Goal: Task Accomplishment & Management: Use online tool/utility

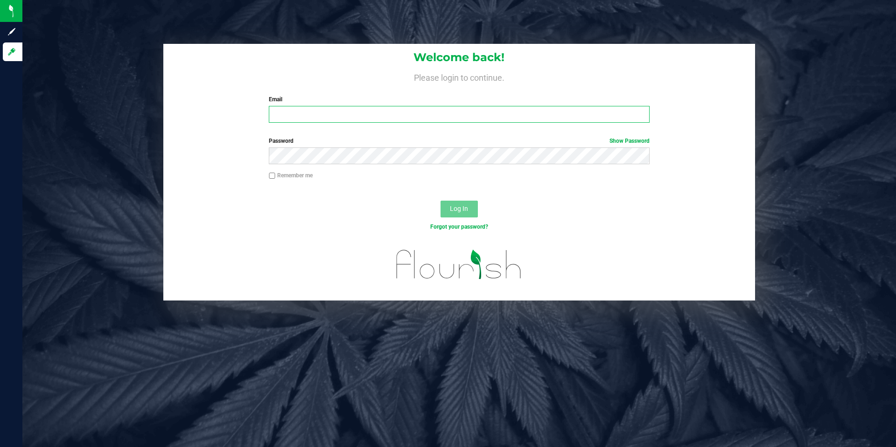
type input "[PERSON_NAME][EMAIL_ADDRESS][DOMAIN_NAME]"
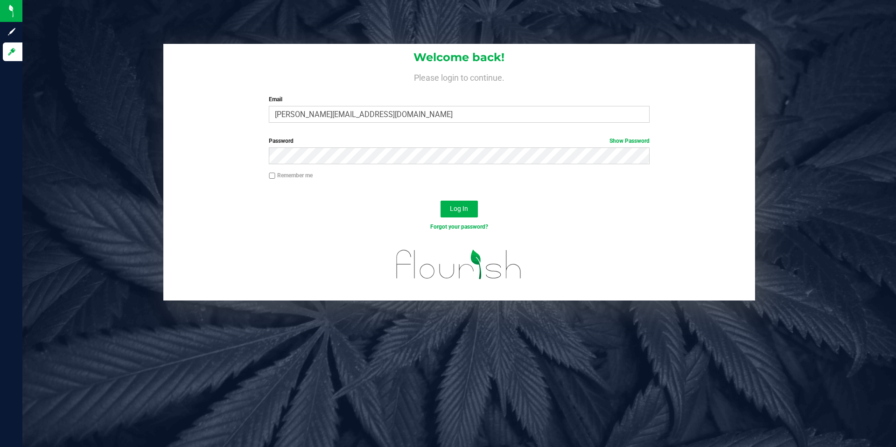
click at [315, 238] on div "Forgot your password?" at bounding box center [459, 234] width 592 height 14
click at [456, 216] on button "Log In" at bounding box center [459, 209] width 37 height 17
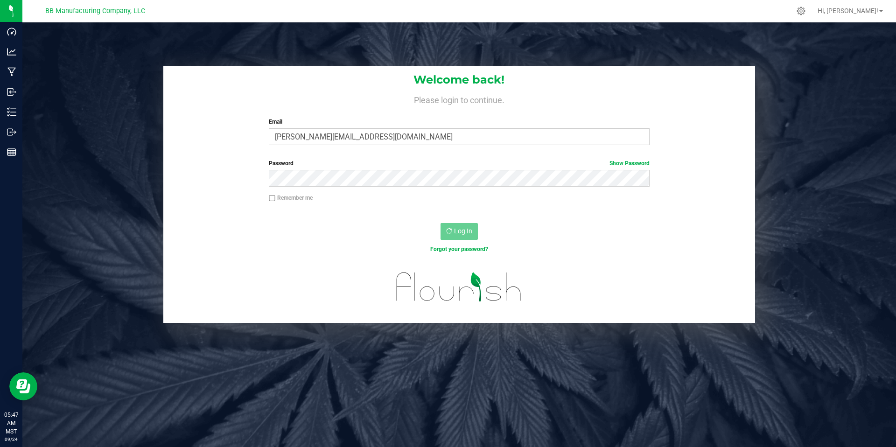
click at [0, 447] on nordpass-portal at bounding box center [0, 447] width 0 height 0
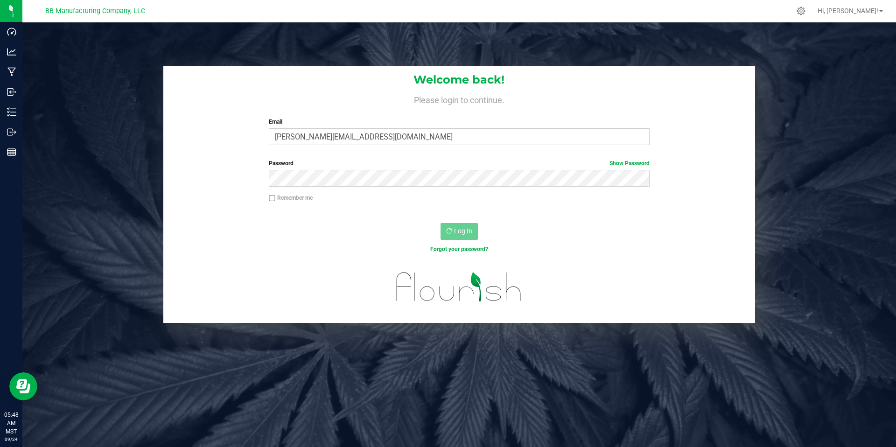
click at [378, 236] on div "Log In" at bounding box center [459, 234] width 592 height 31
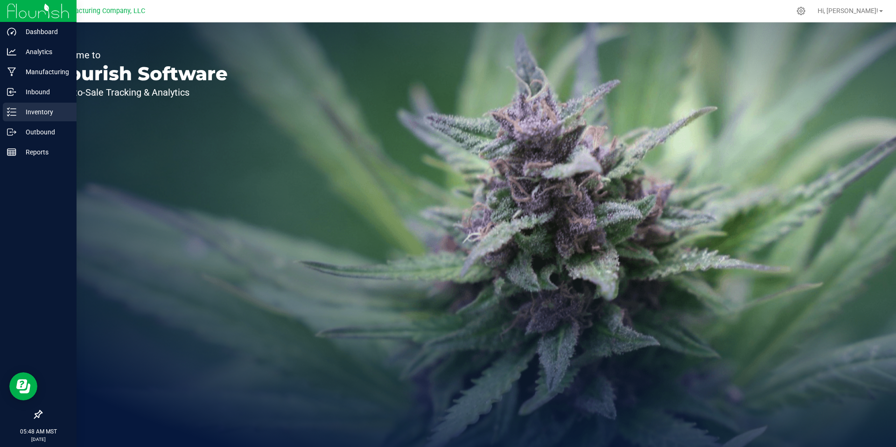
click at [47, 113] on p "Inventory" at bounding box center [44, 111] width 56 height 11
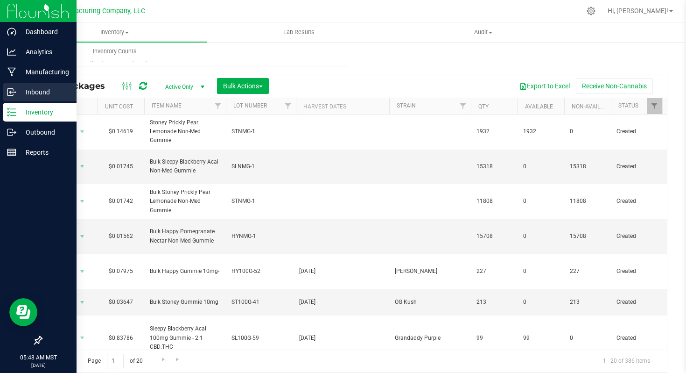
click at [42, 90] on p "Inbound" at bounding box center [44, 91] width 56 height 11
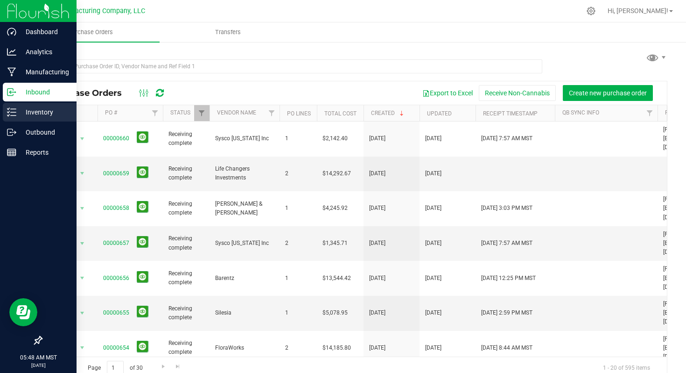
click at [40, 118] on div "Inventory" at bounding box center [40, 112] width 74 height 19
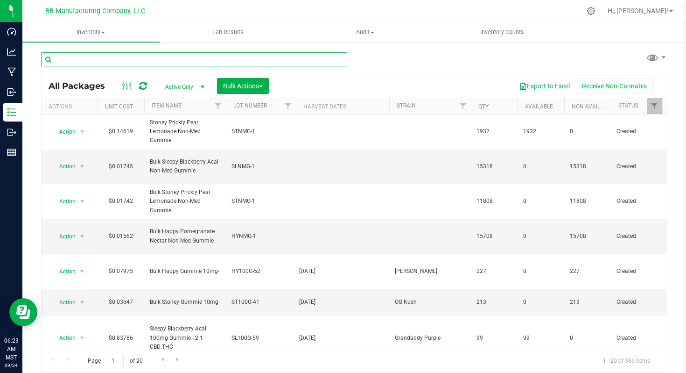
click at [90, 60] on input "text" at bounding box center [194, 59] width 306 height 14
paste input "VRGMOZK9.4.24 (B) [DATE]"
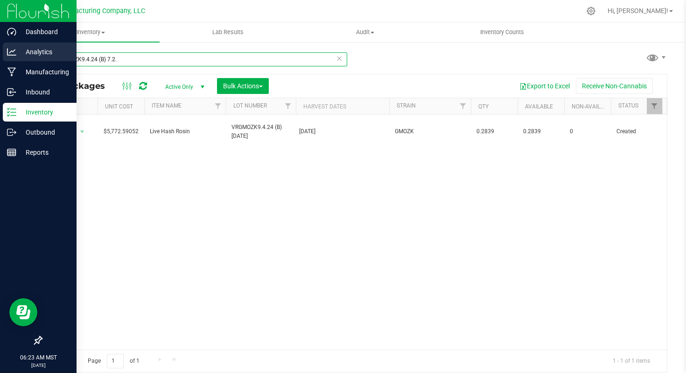
type input "VRGMOZK9.4.24 (B) 7.2."
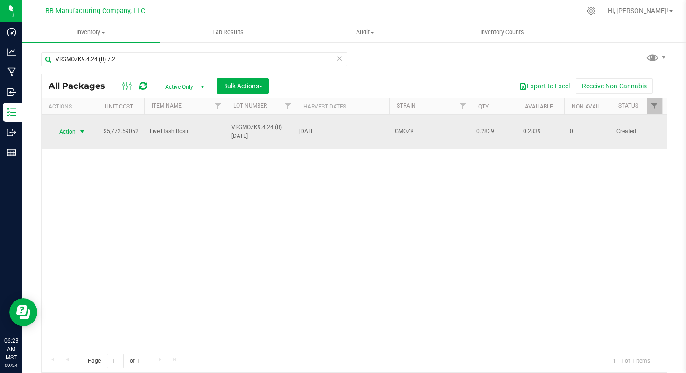
click at [81, 128] on span "select" at bounding box center [81, 131] width 7 height 7
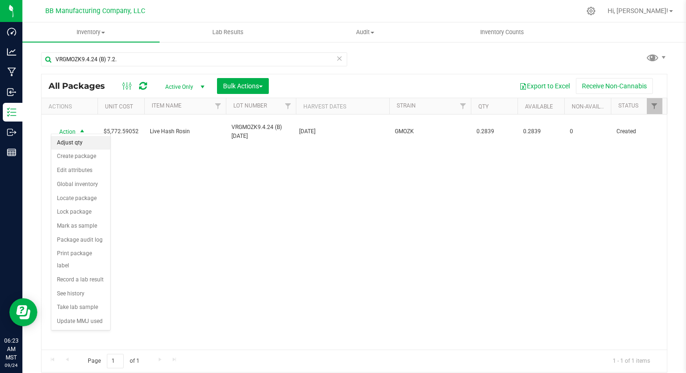
click at [83, 141] on li "Adjust qty" at bounding box center [80, 143] width 59 height 14
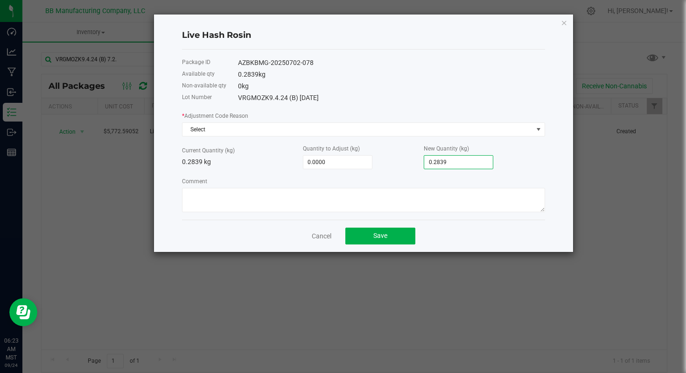
click at [465, 162] on input "0.2839" at bounding box center [458, 161] width 69 height 13
type input "-0.0009"
type input "0.283"
type input "-0.0039"
type input "0.28"
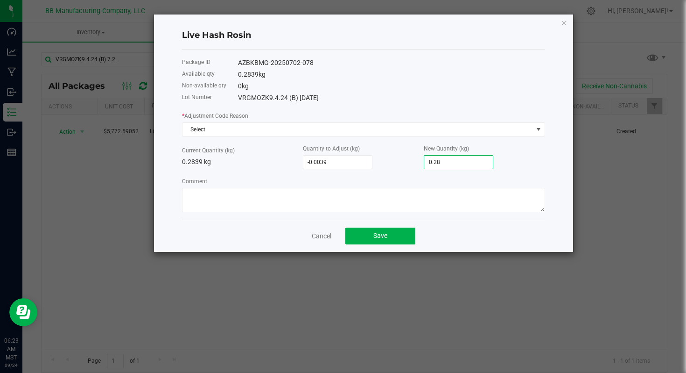
type input "-0.0029"
type input "0.281"
type input "-0.0028"
type input "0.2811"
click at [518, 166] on div "New Quantity (kg) 0.2811" at bounding box center [484, 156] width 121 height 26
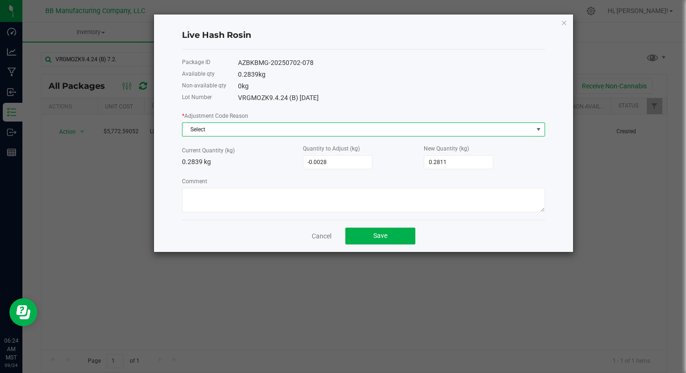
click at [537, 127] on span at bounding box center [538, 129] width 7 height 7
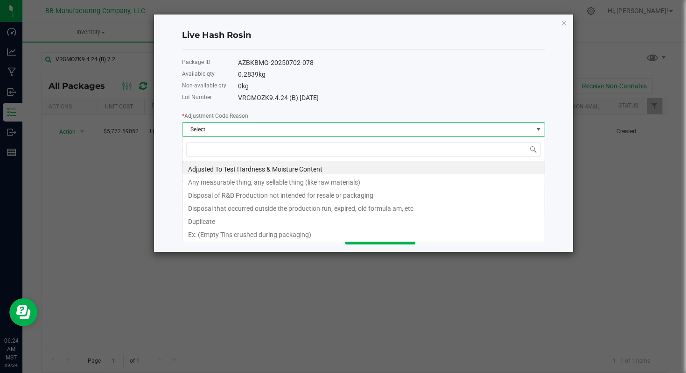
scroll to position [14, 363]
click at [255, 183] on li "Any measurable thing, any sellable thing (like raw materials)" at bounding box center [364, 180] width 362 height 13
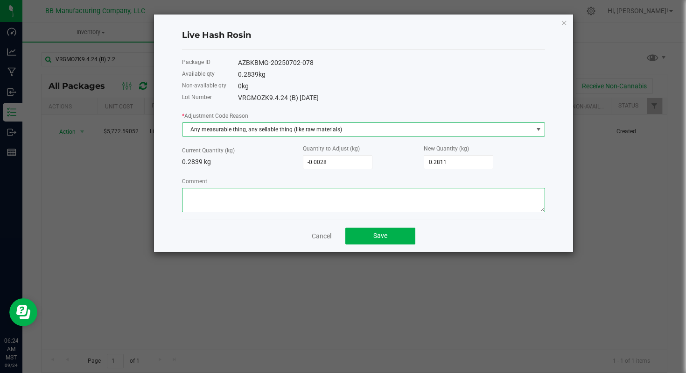
click at [202, 195] on textarea "Comment" at bounding box center [363, 200] width 363 height 24
paste textarea "Cost of Goods - Adjusting to reflect loss during the Dosing process. (Due to ma…"
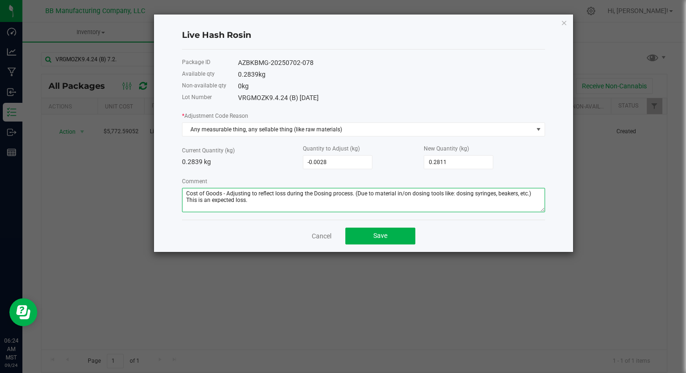
type textarea "Cost of Goods - Adjusting to reflect loss during the Dosing process. (Due to ma…"
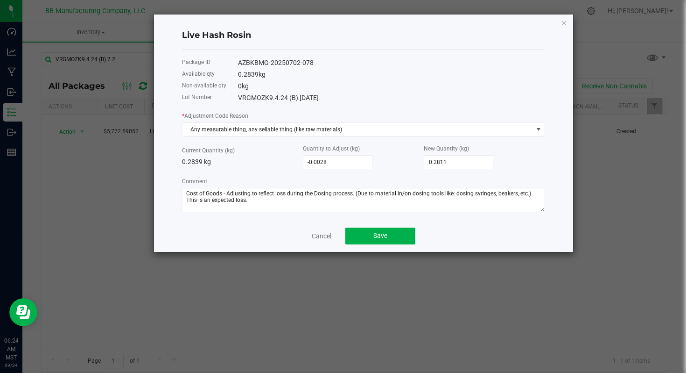
click at [233, 233] on div "Cancel Save" at bounding box center [363, 235] width 363 height 32
click at [376, 232] on span "Save" at bounding box center [380, 235] width 14 height 7
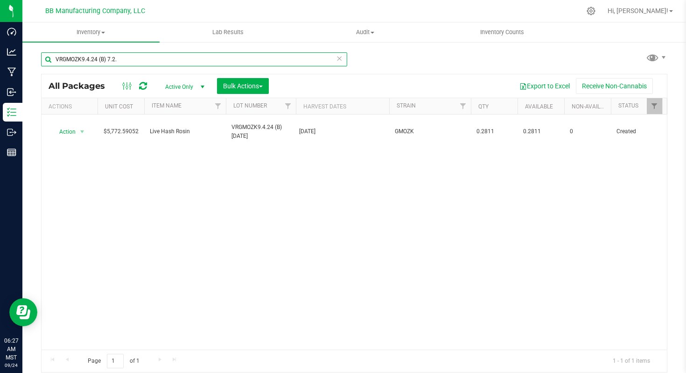
click at [74, 59] on input "VRGMOZK9.4.24 (B) 7.2." at bounding box center [194, 59] width 306 height 14
paste input "061525(C) 7.23.25"
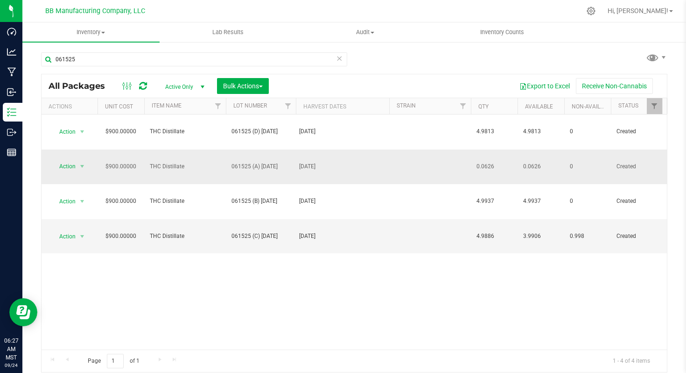
click at [482, 162] on span "0.0626" at bounding box center [494, 166] width 35 height 9
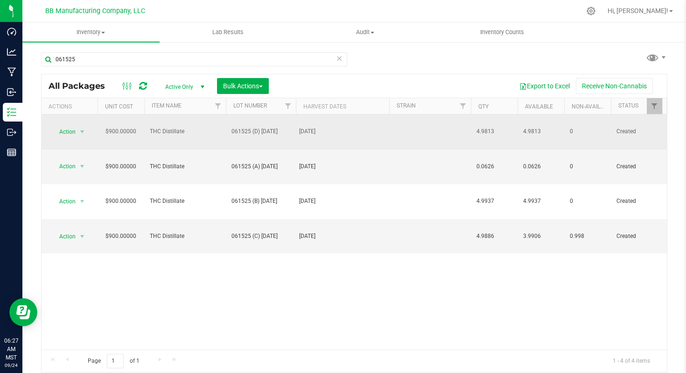
click at [433, 124] on td at bounding box center [430, 131] width 82 height 35
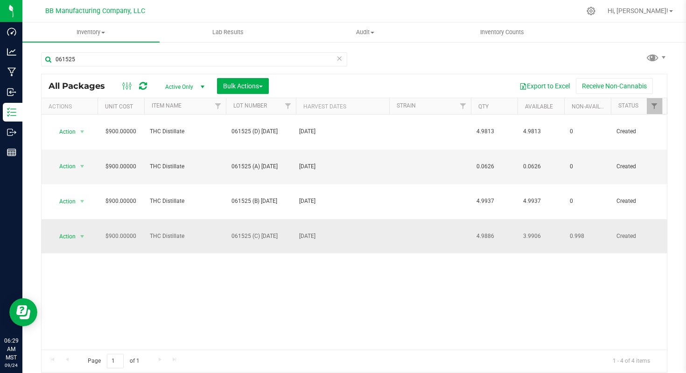
click at [578, 232] on span "0.998" at bounding box center [587, 236] width 35 height 9
copy span "0.998"
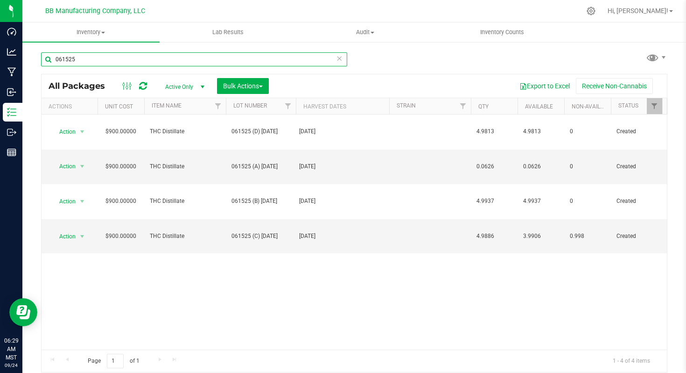
click at [64, 59] on input "061525" at bounding box center [194, 59] width 306 height 14
paste input "3224.GMOC.LRFG 5.15."
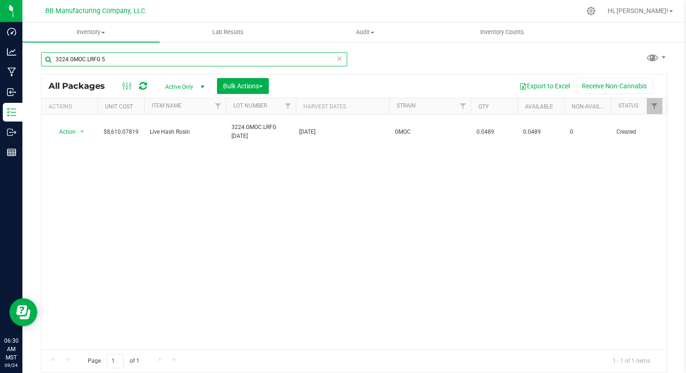
click at [78, 59] on input "3224.GMOC.LRFG 5" at bounding box center [194, 59] width 306 height 14
paste input "8NA2A 8.19.2"
click at [66, 57] on input "8NA2A" at bounding box center [194, 59] width 306 height 14
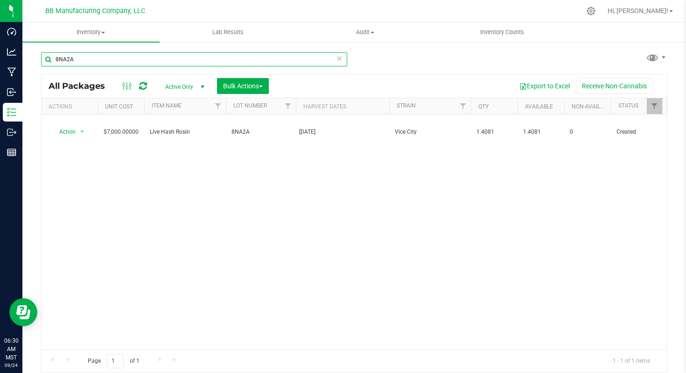
click at [66, 57] on input "8NA2A" at bounding box center [194, 59] width 306 height 14
paste input "5FR6H"
click at [69, 54] on input "5FR6H" at bounding box center [194, 59] width 306 height 14
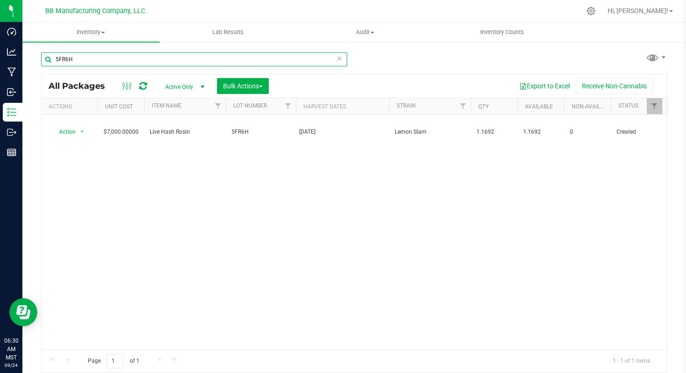
click at [69, 54] on input "5FR6H" at bounding box center [194, 59] width 306 height 14
paste input "2NG9Z (A) 8.19.25"
click at [63, 57] on input "2NG9Z" at bounding box center [194, 59] width 306 height 14
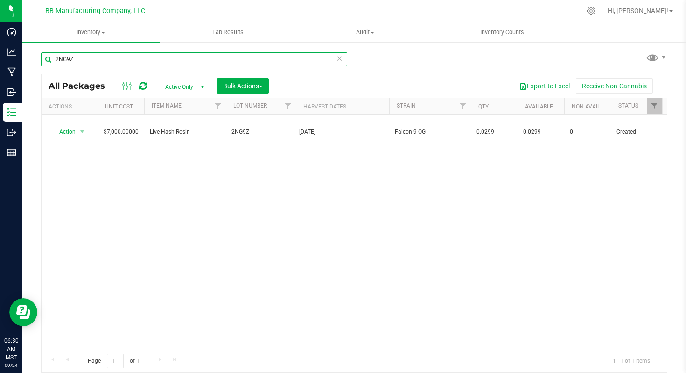
paste input "524.G6 7.11.25"
click at [63, 58] on input "2524.G" at bounding box center [194, 59] width 306 height 14
paste input "4PG2A 7.8.25"
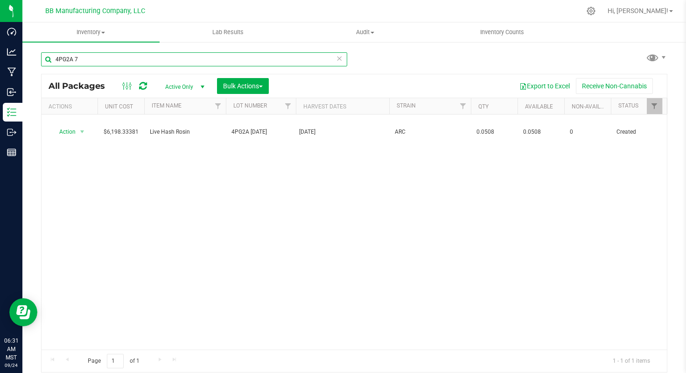
click at [63, 59] on input "4PG2A 7" at bounding box center [194, 59] width 306 height 14
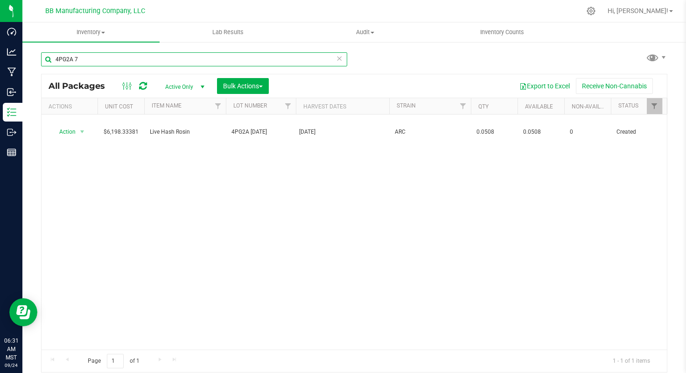
paste input "TY7H 7.8.25"
click at [72, 62] on input "4TY7H 7.8.25" at bounding box center [194, 59] width 306 height 14
paste input "VRGMOZK9.4.24 (B) 7.2"
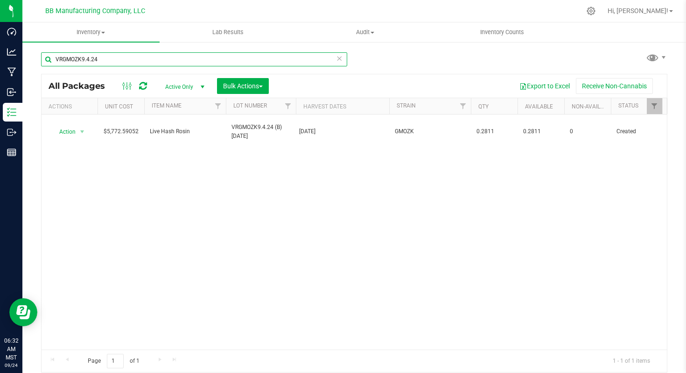
click at [75, 61] on input "VRGMOZK9.4.24" at bounding box center [194, 59] width 306 height 14
paste input "081225(A) 8.3.25"
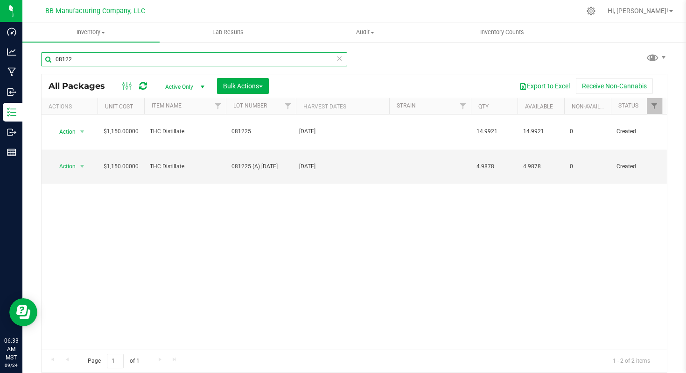
click at [68, 58] on input "08122" at bounding box center [194, 59] width 306 height 14
paste input "60425 (A)6.26.25"
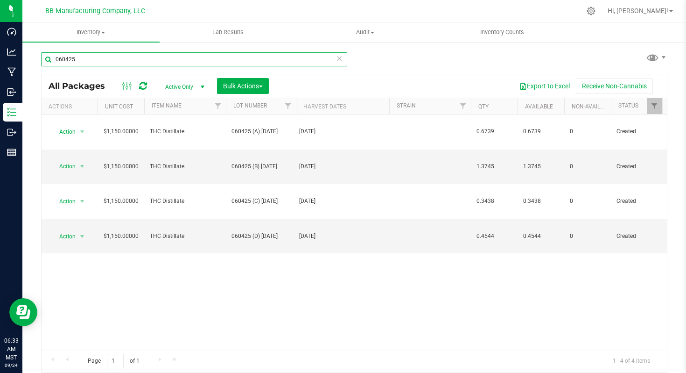
click at [62, 58] on input "060425" at bounding box center [194, 59] width 306 height 14
paste input "50825 (A) 6.11.25"
click at [61, 60] on input "050825" at bounding box center [194, 59] width 306 height 14
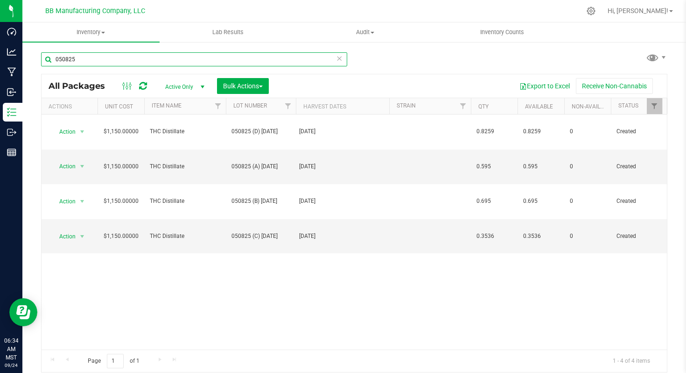
click at [61, 60] on input "050825" at bounding box center [194, 59] width 306 height 14
paste input "20411-1 (A) 6.19.25"
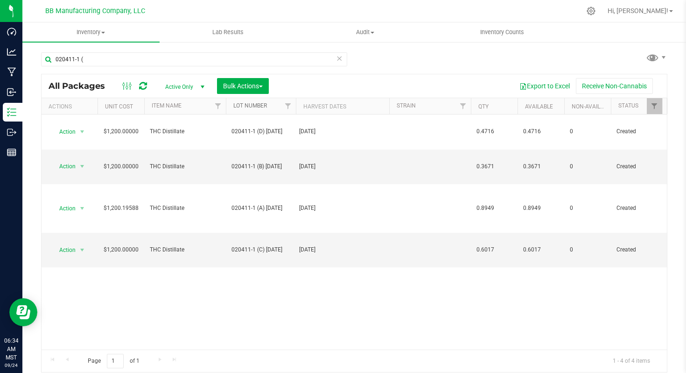
click at [252, 105] on link "Lot Number" at bounding box center [250, 105] width 34 height 7
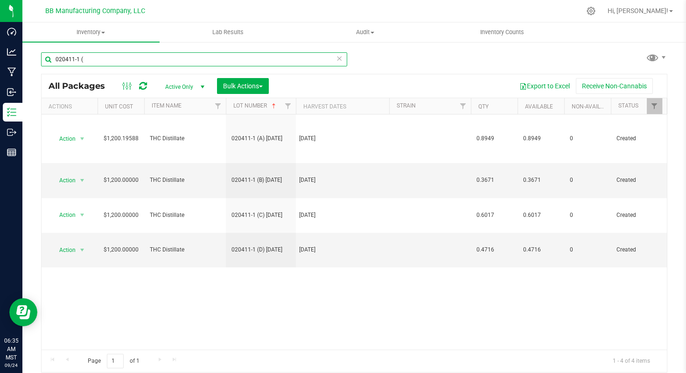
click at [73, 56] on input "020411-1 (" at bounding box center [194, 59] width 306 height 14
paste input "12125 (D) 6.19.25"
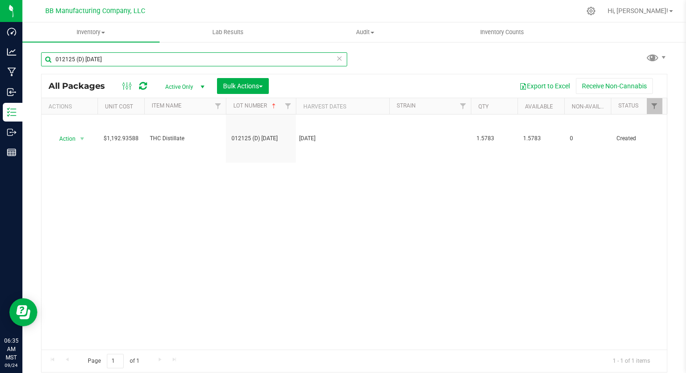
click at [72, 60] on input "012125 (D) 6.19.25" at bounding box center [194, 59] width 306 height 14
paste input "5SJ9U 9"
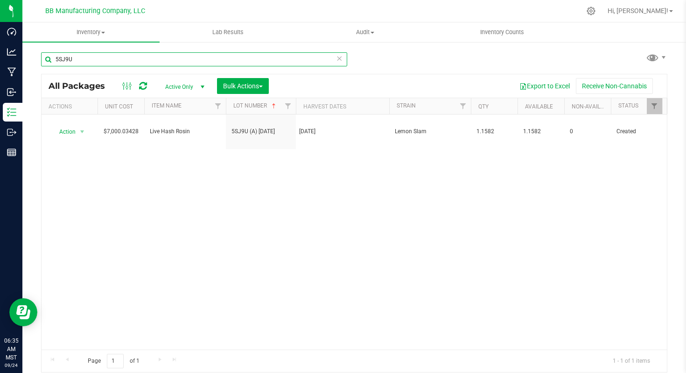
click at [64, 57] on input "5SJ9U" at bounding box center [194, 59] width 306 height 14
paste input "TY2N 9.19.25"
click at [60, 61] on input "5TY2N" at bounding box center [194, 59] width 306 height 14
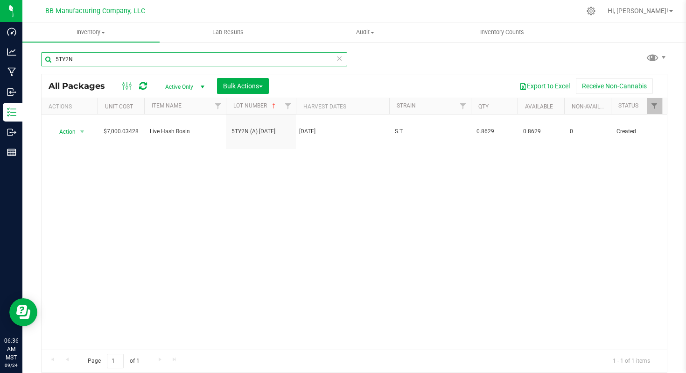
click at [60, 61] on input "5TY2N" at bounding box center [194, 59] width 306 height 14
paste input "FWCBG241125 (B) 7.2.25"
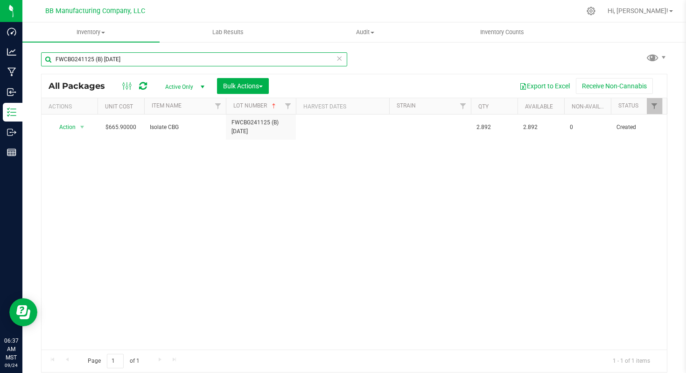
click at [87, 62] on input "FWCBG241125 (B) 7.2.25" at bounding box center [194, 59] width 306 height 14
paste input "017"
click at [75, 57] on input "FWCBG241017" at bounding box center [194, 59] width 306 height 14
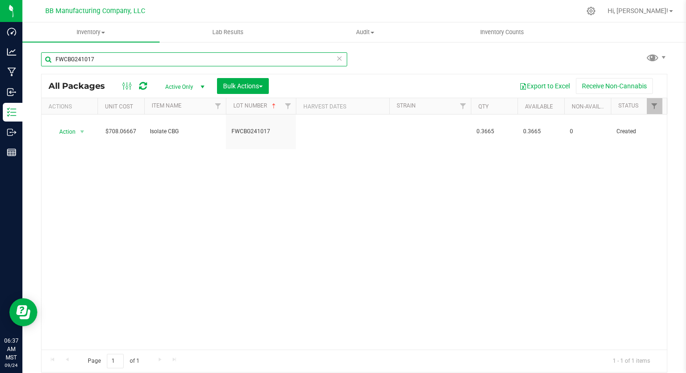
click at [75, 57] on input "FWCBG241017" at bounding box center [194, 59] width 306 height 14
paste input "CBG-170625"
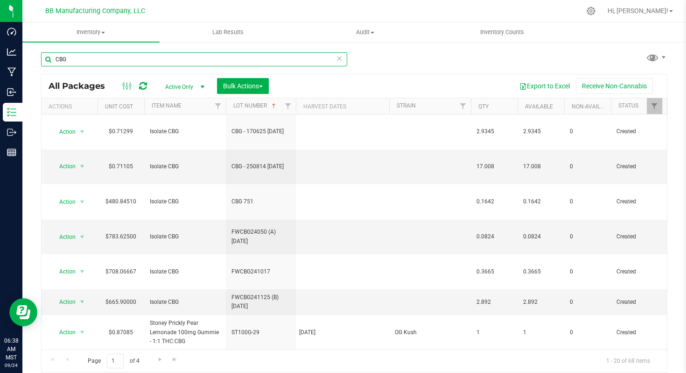
click at [63, 59] on input "CBG" at bounding box center [194, 59] width 306 height 14
paste input "250814"
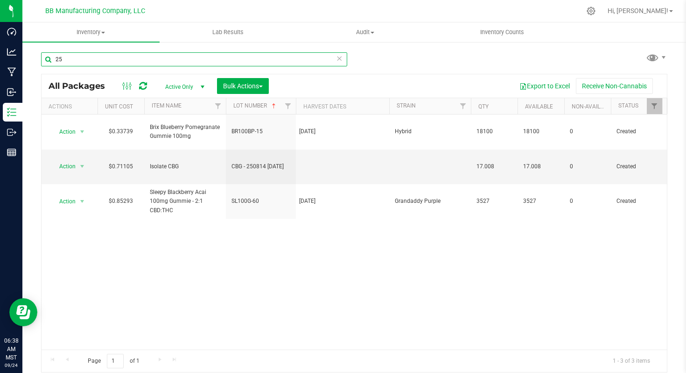
type input "2"
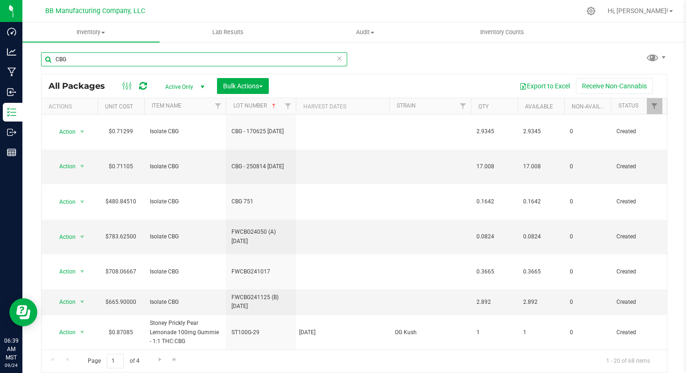
click at [61, 59] on input "CBG" at bounding box center [194, 59] width 306 height 14
paste input "FWCBG24050"
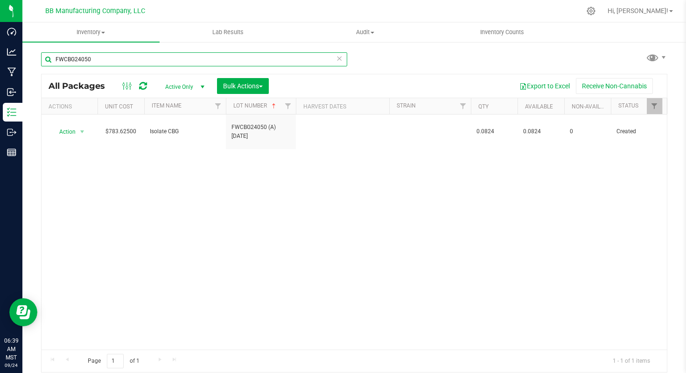
click at [77, 58] on input "FWCBG24050" at bounding box center [194, 59] width 306 height 14
paste input "CBG 751"
click at [64, 62] on input "CBG 751" at bounding box center [194, 59] width 306 height 14
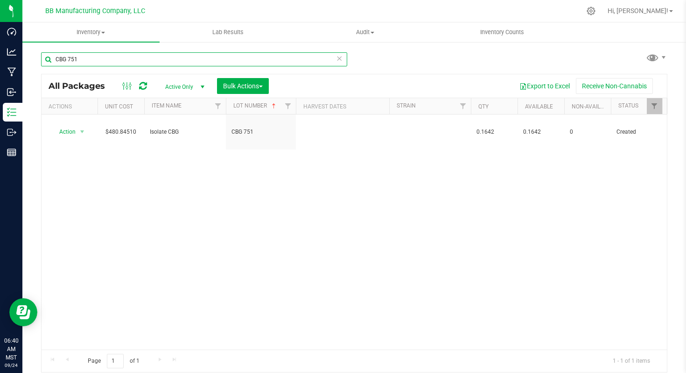
click at [64, 62] on input "CBG 751" at bounding box center [194, 59] width 306 height 14
paste input "SN06I250402"
click at [75, 58] on input "SN06I250402" at bounding box center [194, 59] width 306 height 14
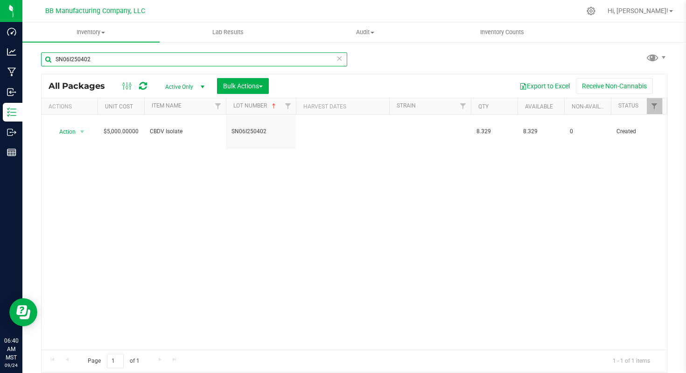
click at [75, 58] on input "SN06I250402" at bounding box center [194, 59] width 306 height 14
paste input "40101"
click at [74, 56] on input "SN06I240101" at bounding box center [194, 59] width 306 height 14
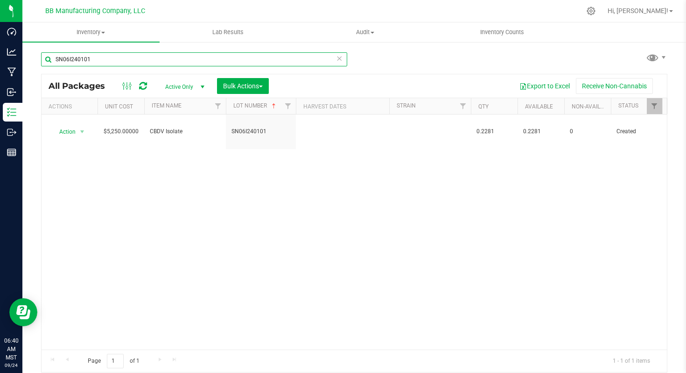
paste input "CBC-240722"
click at [74, 60] on input "CBC-240722" at bounding box center [194, 59] width 306 height 14
paste input "101724.1"
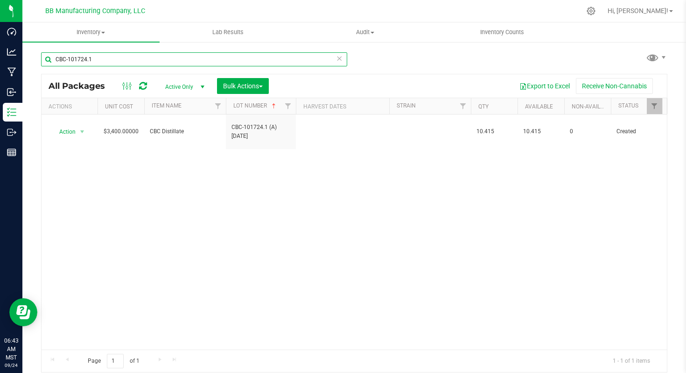
click at [70, 60] on input "CBC-101724.1" at bounding box center [194, 59] width 306 height 14
paste input "FWCBD873 (B) 7.2.25"
click at [76, 59] on input "FWCBD873 (B) 7.2.25" at bounding box center [194, 59] width 306 height 14
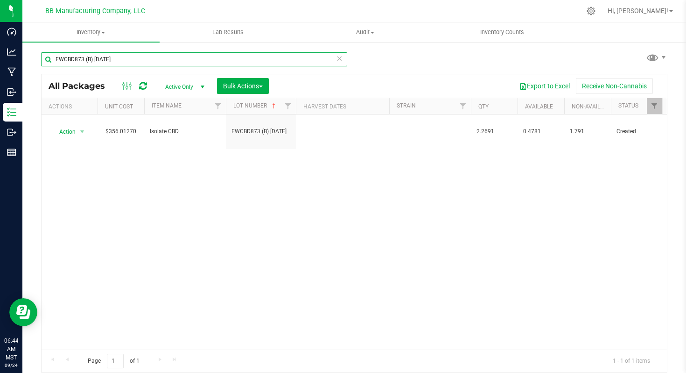
click at [76, 59] on input "FWCBD873 (B) 7.2.25" at bounding box center [194, 59] width 306 height 14
paste input "text"
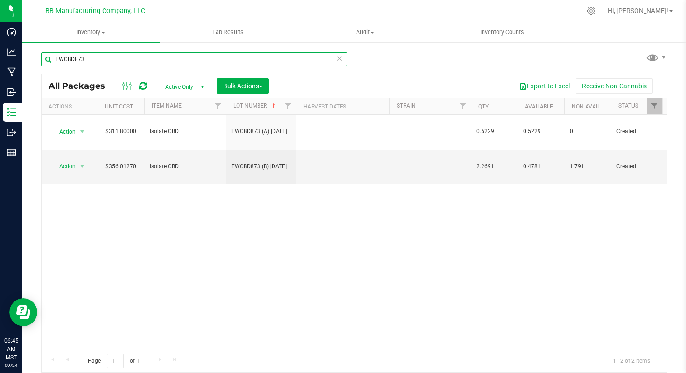
click at [72, 59] on input "FWCBD873" at bounding box center [194, 59] width 306 height 14
paste input "CBD-FP010925 (A) 3.11.25"
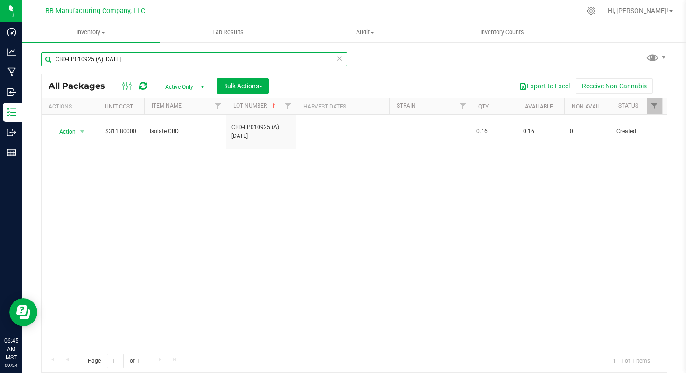
click at [89, 59] on input "CBD-FP010925 (A) 3.11.25" at bounding box center [194, 59] width 306 height 14
paste input "PB0113"
click at [72, 59] on input "CBD-PB011325" at bounding box center [194, 59] width 306 height 14
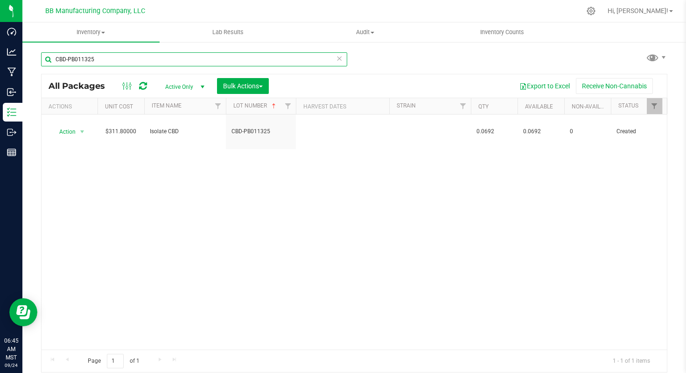
click at [72, 59] on input "CBD-PB011325" at bounding box center [194, 59] width 306 height 14
paste input "726"
click at [61, 58] on input "CBD726" at bounding box center [194, 59] width 306 height 14
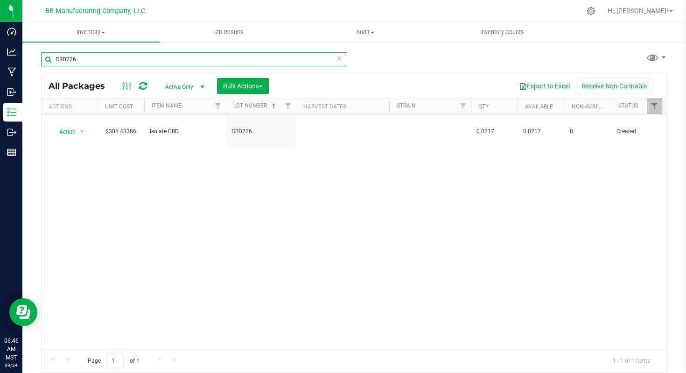
click at [61, 58] on input "CBD726" at bounding box center [194, 59] width 306 height 14
paste input "FWCBDR240229"
click at [71, 60] on input "FWCBDR240229" at bounding box center [194, 59] width 306 height 14
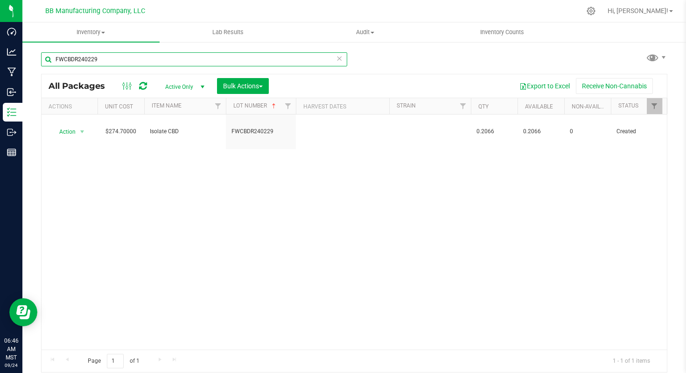
paste input "CBD 783"
click at [65, 57] on input "CBD 783" at bounding box center [194, 59] width 306 height 14
paste input "735"
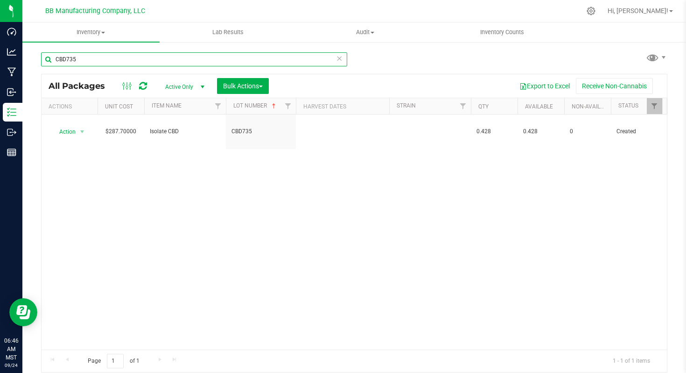
click at [72, 57] on input "CBD735" at bounding box center [194, 59] width 306 height 14
paste input "633"
click at [68, 56] on input "CBD633" at bounding box center [194, 59] width 306 height 14
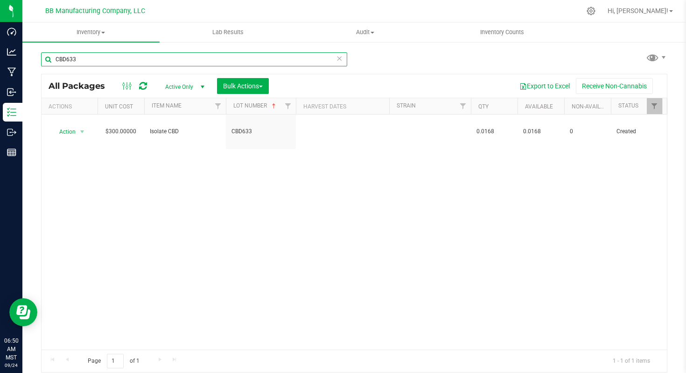
click at [68, 56] on input "CBD633" at bounding box center [194, 59] width 306 height 14
paste input "061525 (B) 7.23.25"
type input "061525 (B) 7.23.25"
